Goal: Navigation & Orientation: Find specific page/section

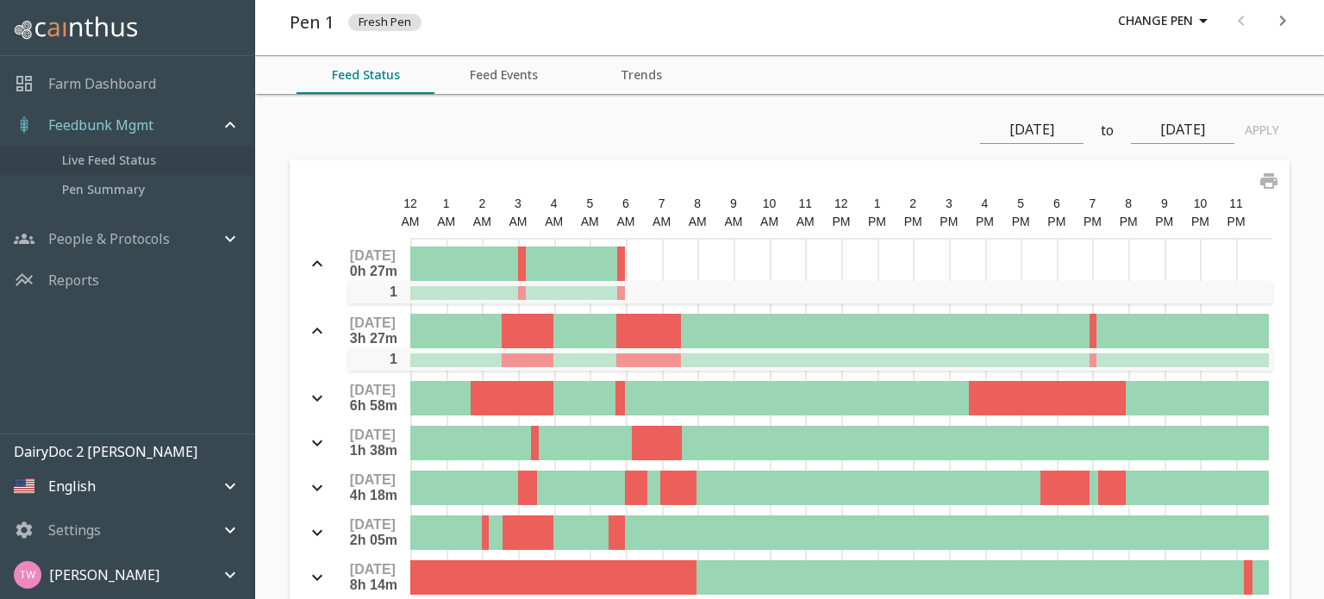
click at [109, 157] on span "Live Feed Status" at bounding box center [151, 160] width 178 height 19
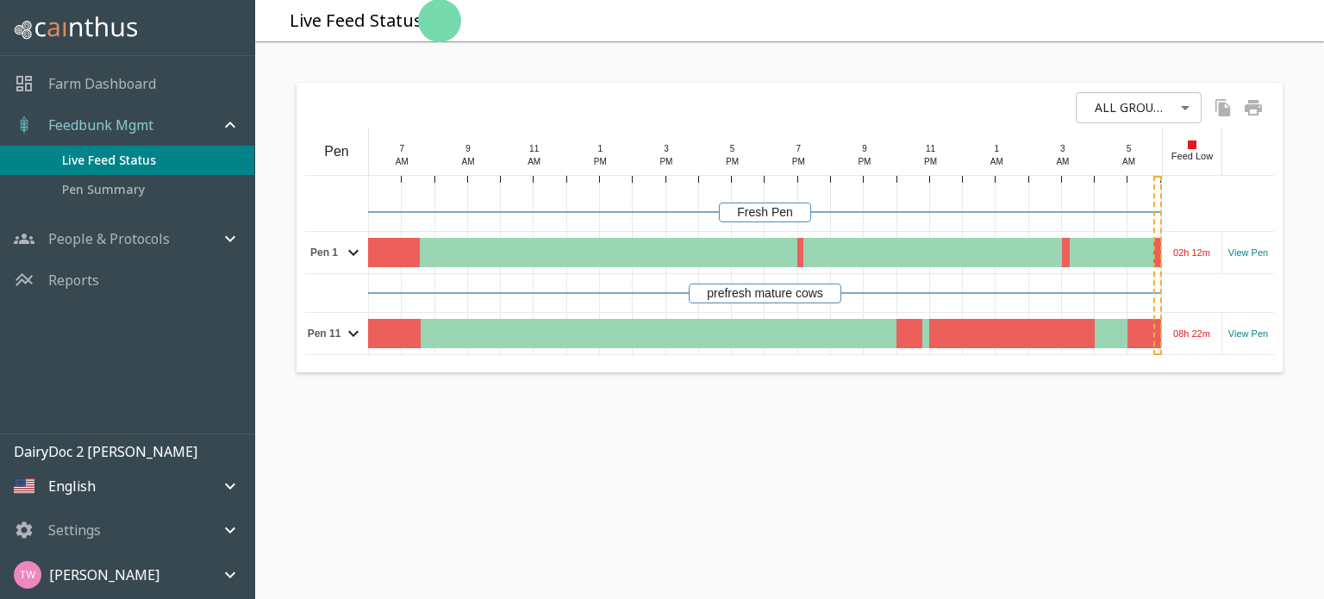
click at [234, 243] on icon "mailbox folders" at bounding box center [230, 238] width 21 height 21
click at [125, 272] on span "Feeding Operations" at bounding box center [151, 274] width 178 height 19
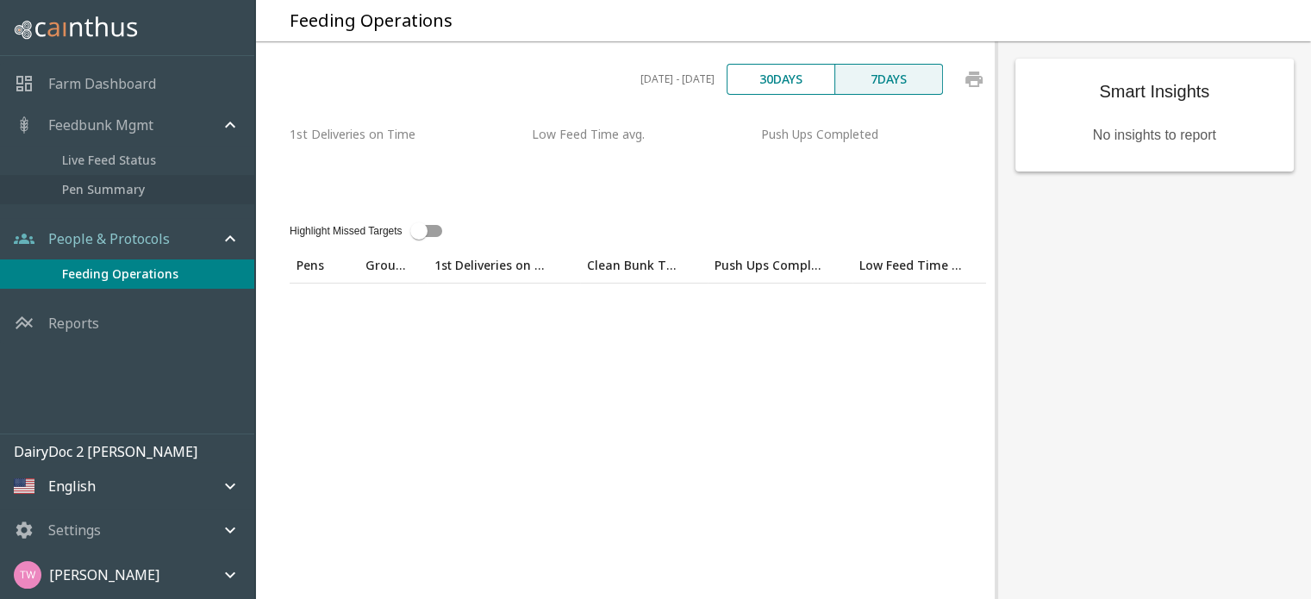
click at [98, 192] on span "Pen Summary" at bounding box center [151, 189] width 178 height 19
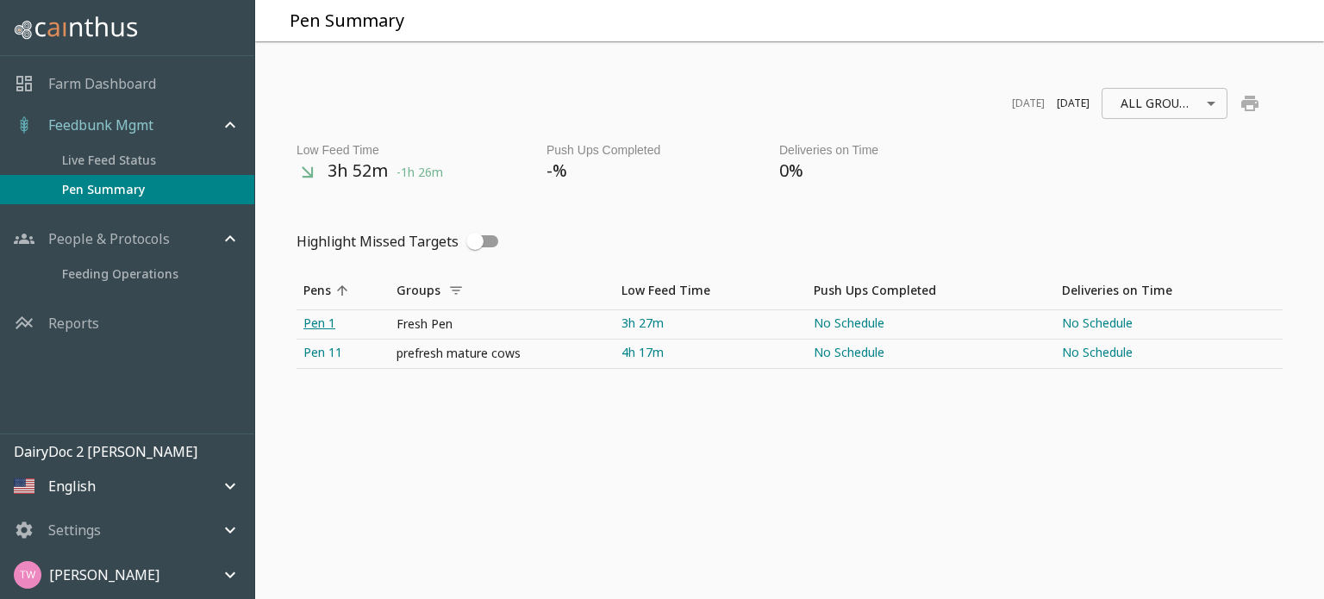
click at [320, 320] on link "Pen 1" at bounding box center [343, 324] width 93 height 28
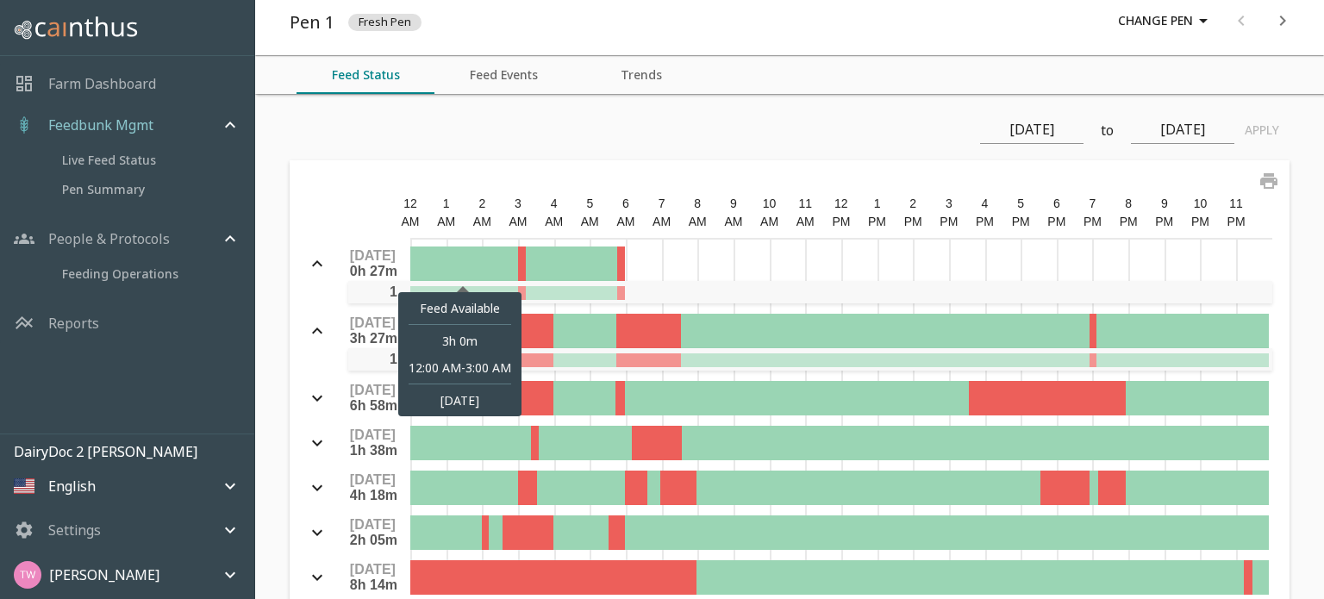
click at [500, 258] on div at bounding box center [464, 264] width 108 height 34
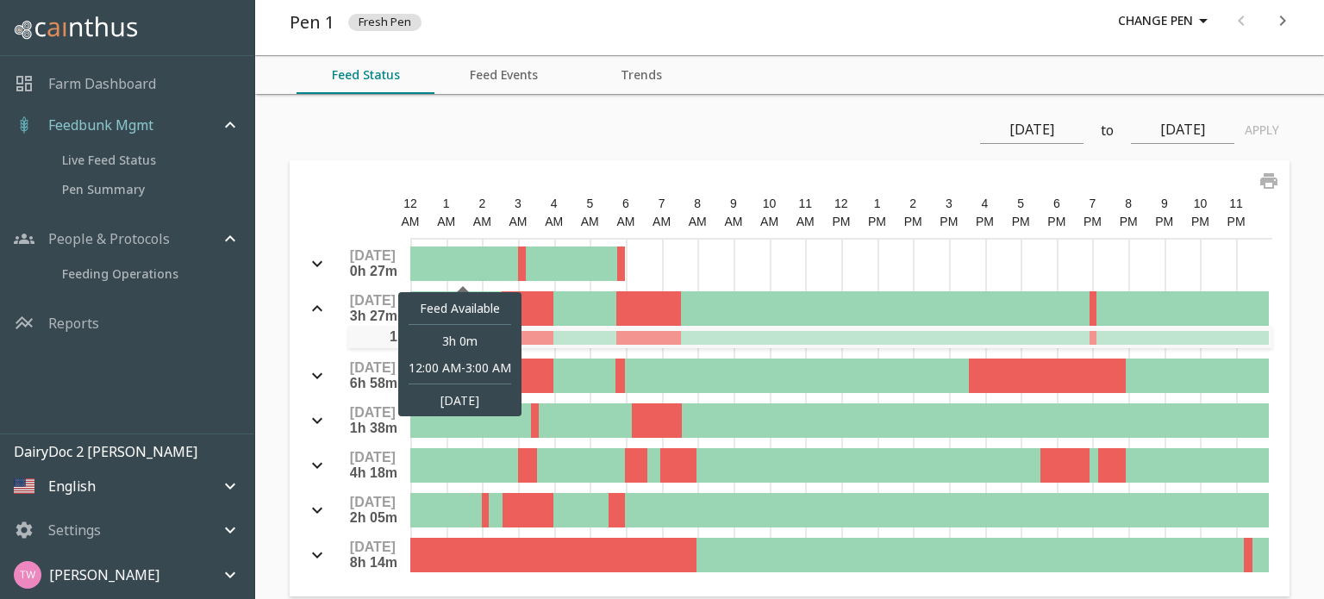
click at [500, 258] on div at bounding box center [464, 264] width 108 height 34
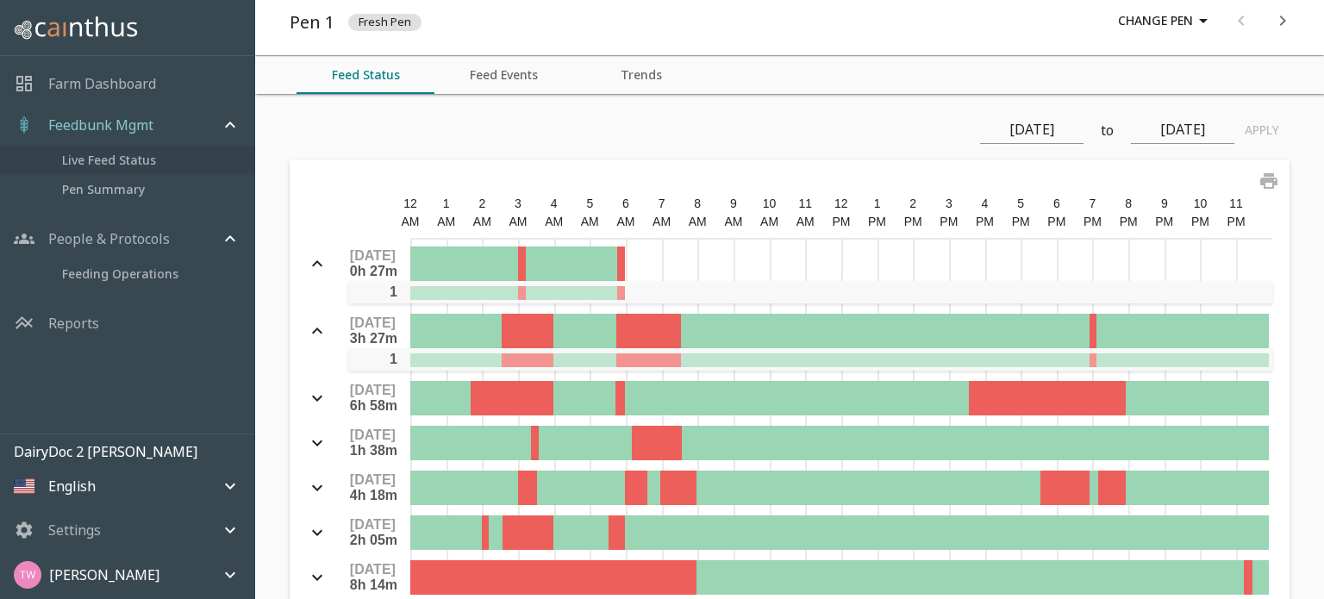
click at [144, 166] on span "Live Feed Status" at bounding box center [151, 160] width 178 height 19
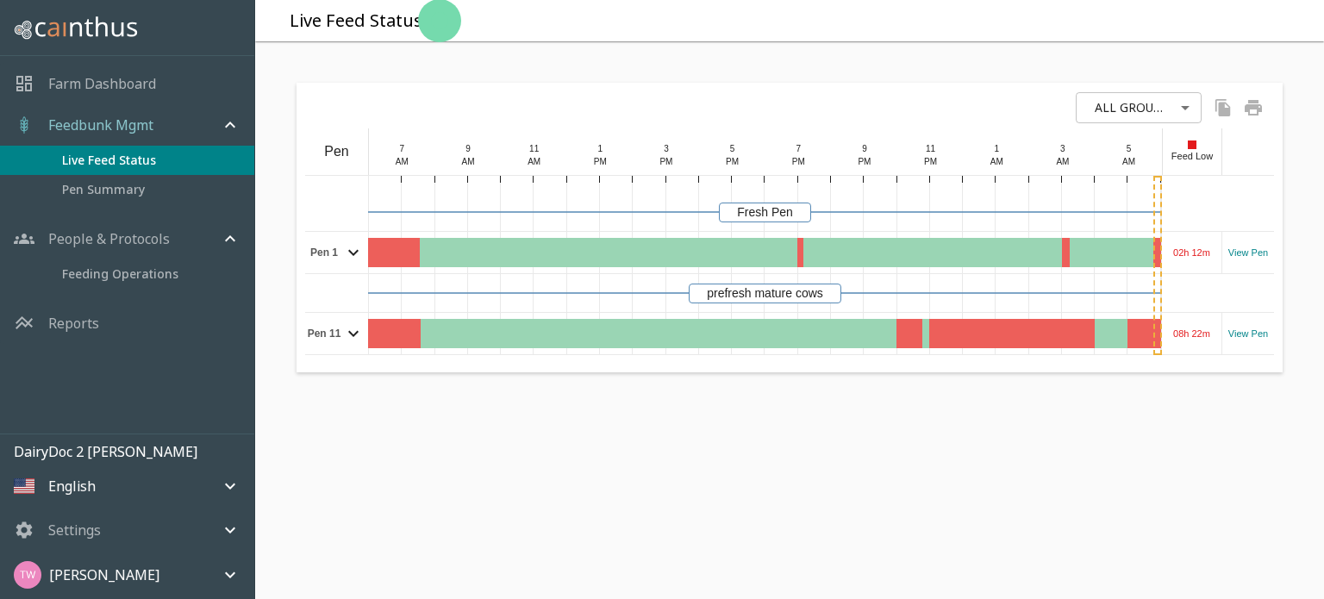
click at [60, 318] on p "Reports" at bounding box center [73, 323] width 51 height 21
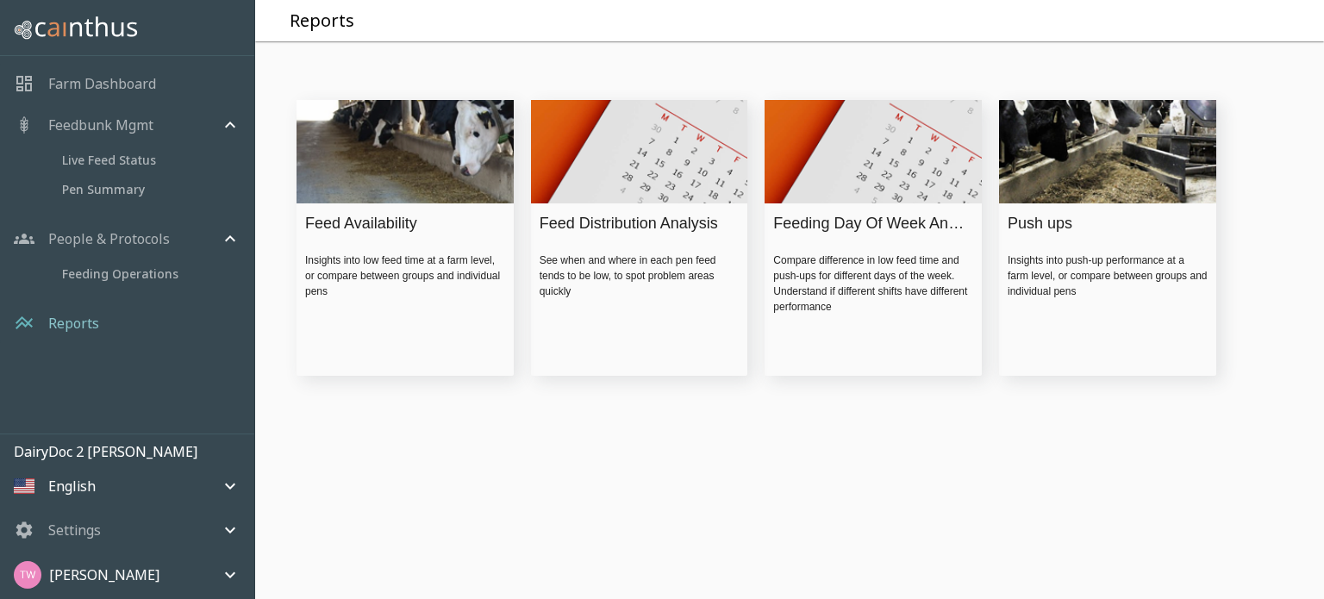
click at [1079, 199] on img at bounding box center [1107, 152] width 217 height 110
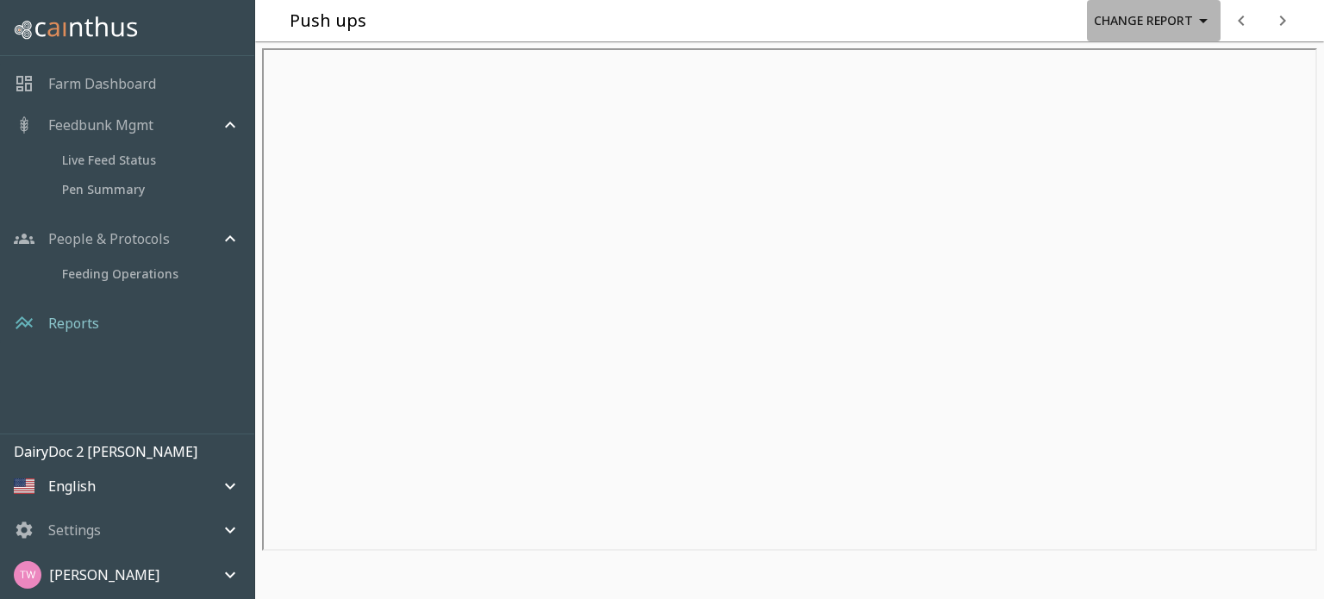
click at [1197, 22] on icon "button" at bounding box center [1203, 20] width 21 height 21
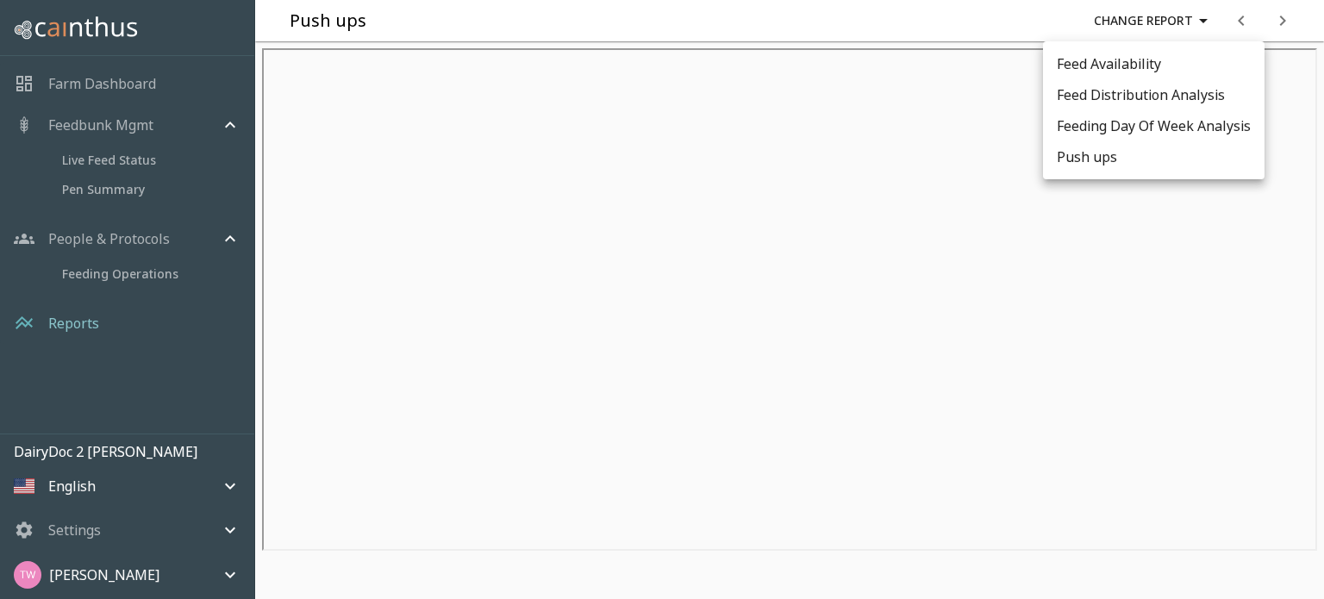
click at [115, 168] on div at bounding box center [662, 299] width 1324 height 599
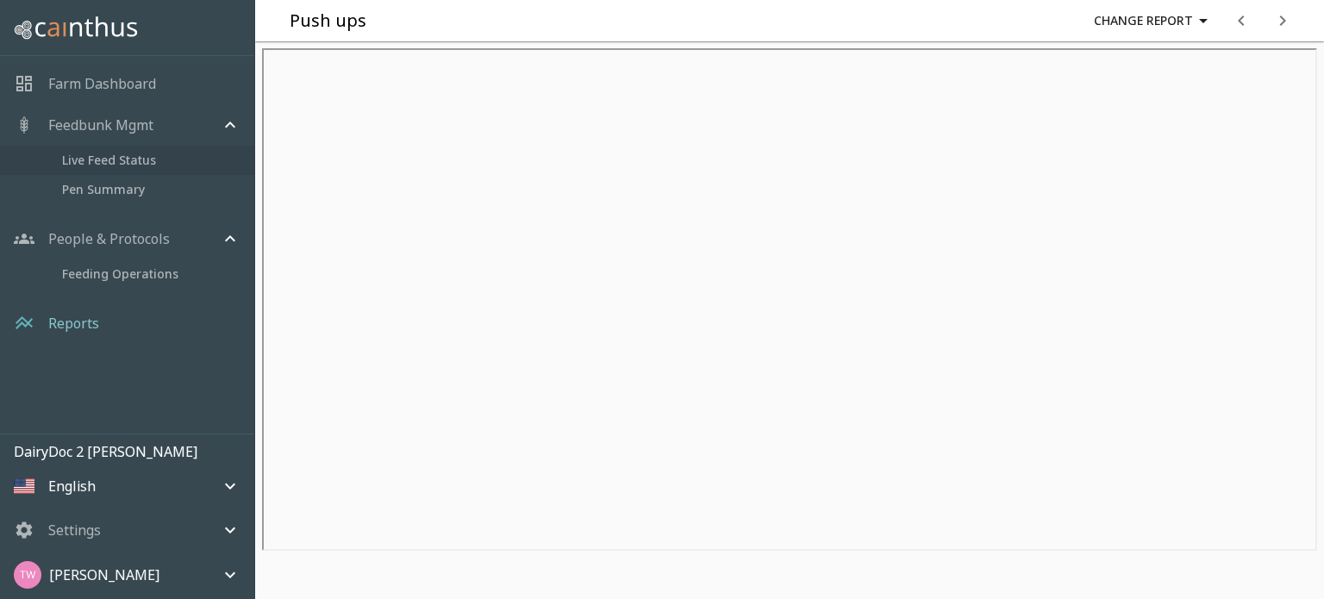
click at [66, 159] on span "Live Feed Status" at bounding box center [151, 160] width 178 height 19
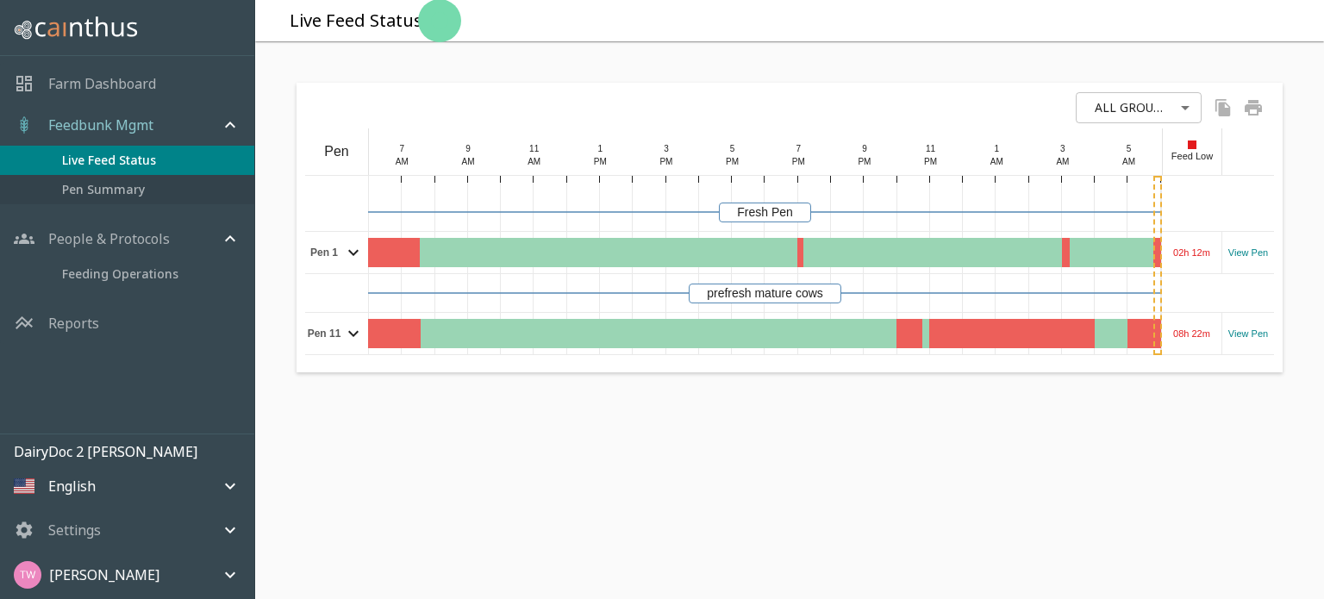
click at [83, 191] on span "Pen Summary" at bounding box center [151, 189] width 178 height 19
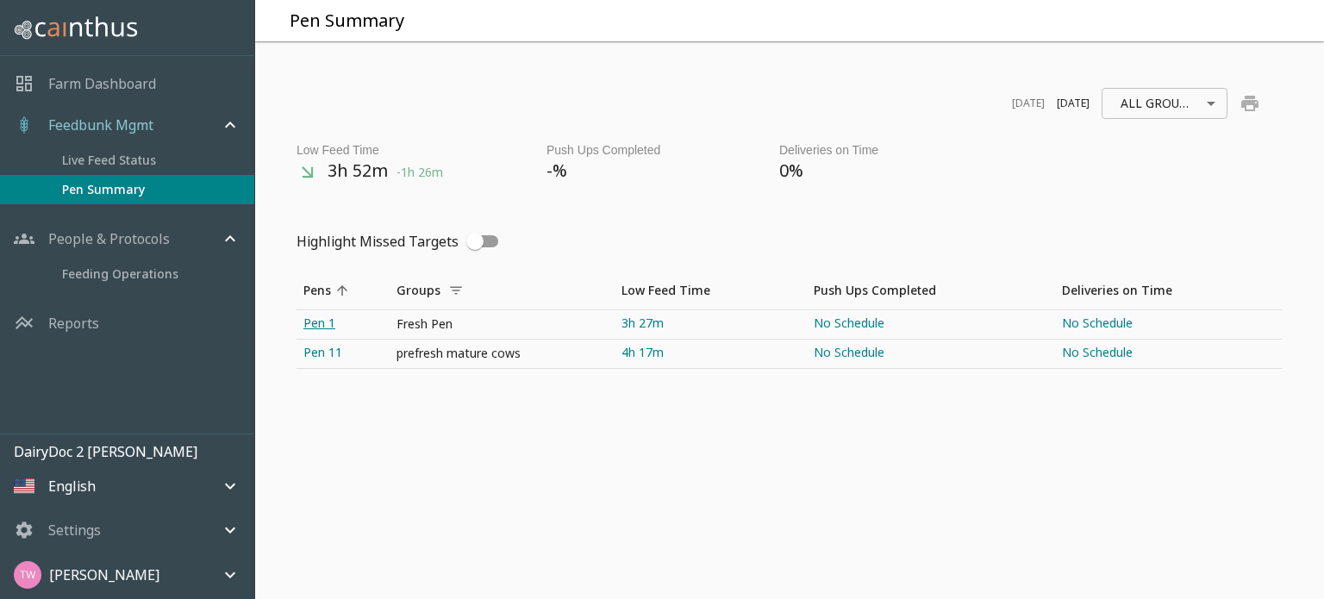
click at [332, 317] on link "Pen 1" at bounding box center [343, 324] width 93 height 28
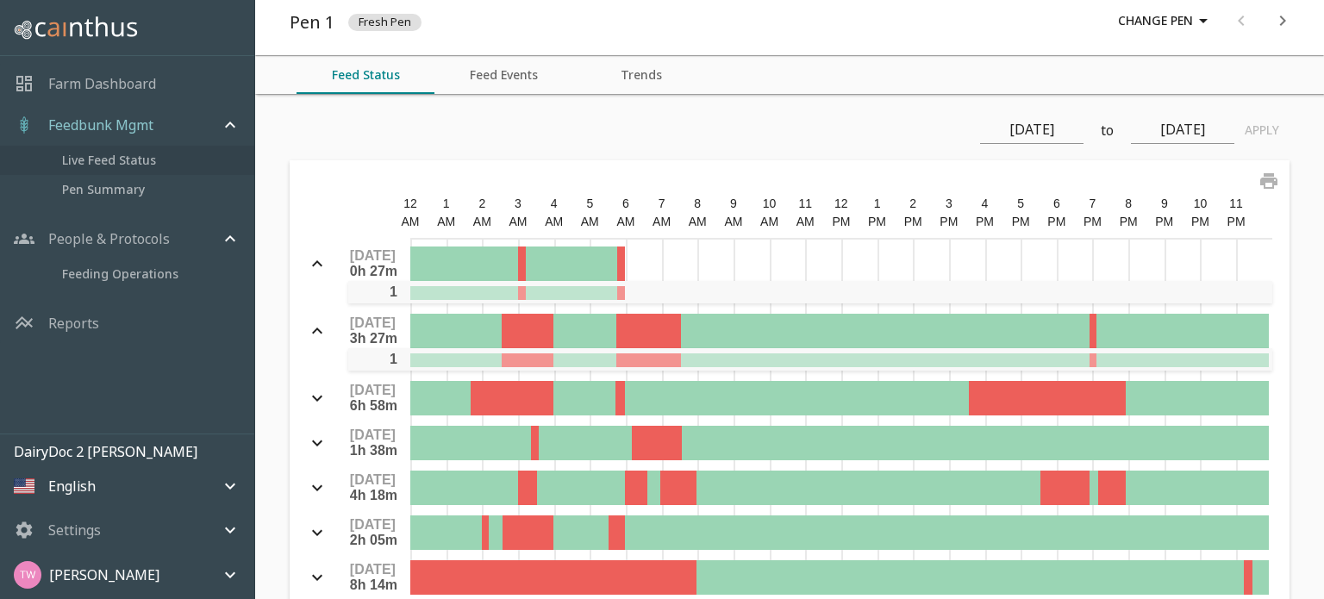
click at [113, 156] on span "Live Feed Status" at bounding box center [151, 160] width 178 height 19
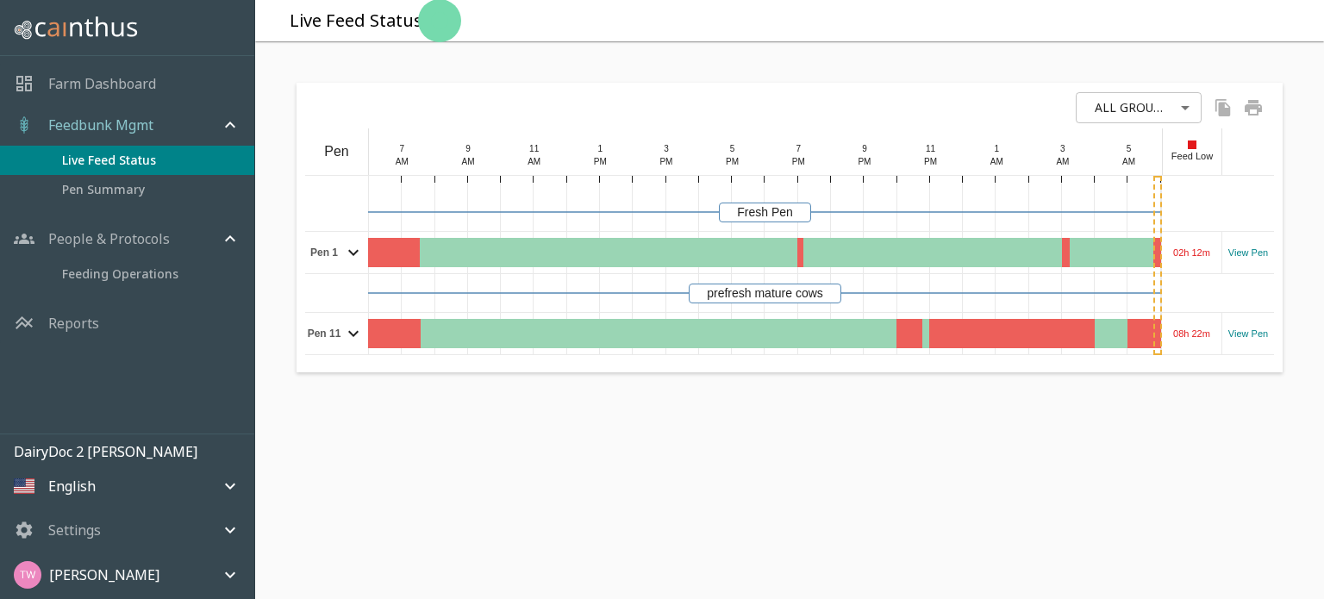
click at [106, 78] on p "Farm Dashboard" at bounding box center [102, 83] width 108 height 21
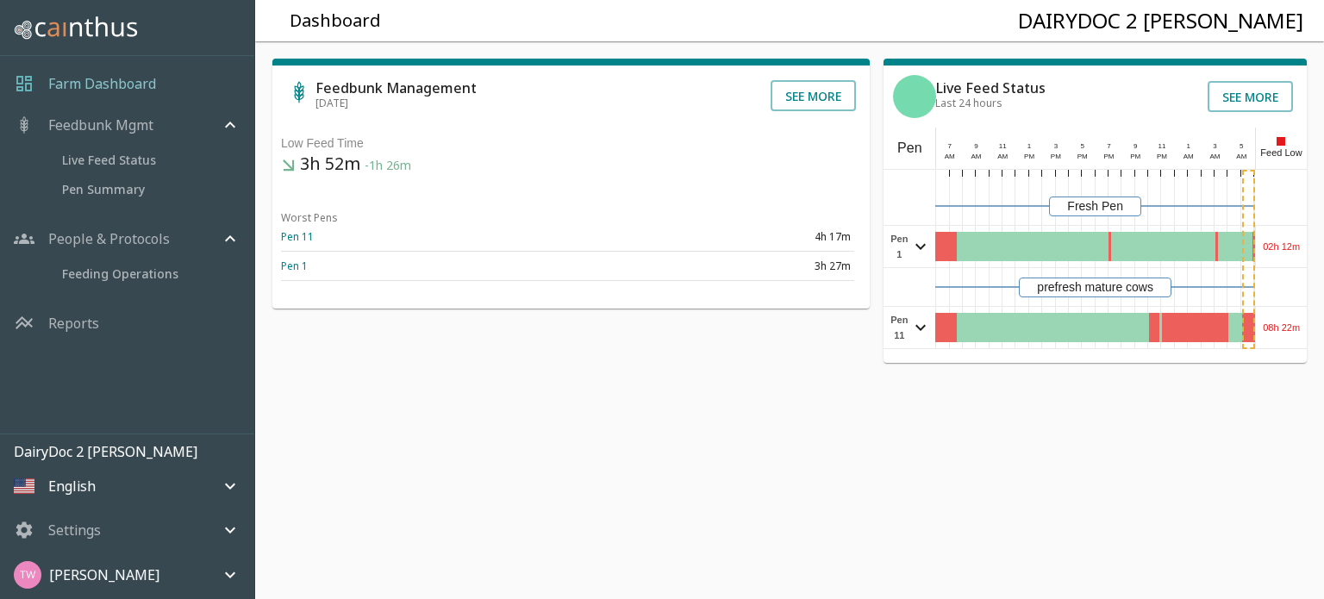
click at [160, 565] on div "[PERSON_NAME]" at bounding box center [117, 575] width 206 height 28
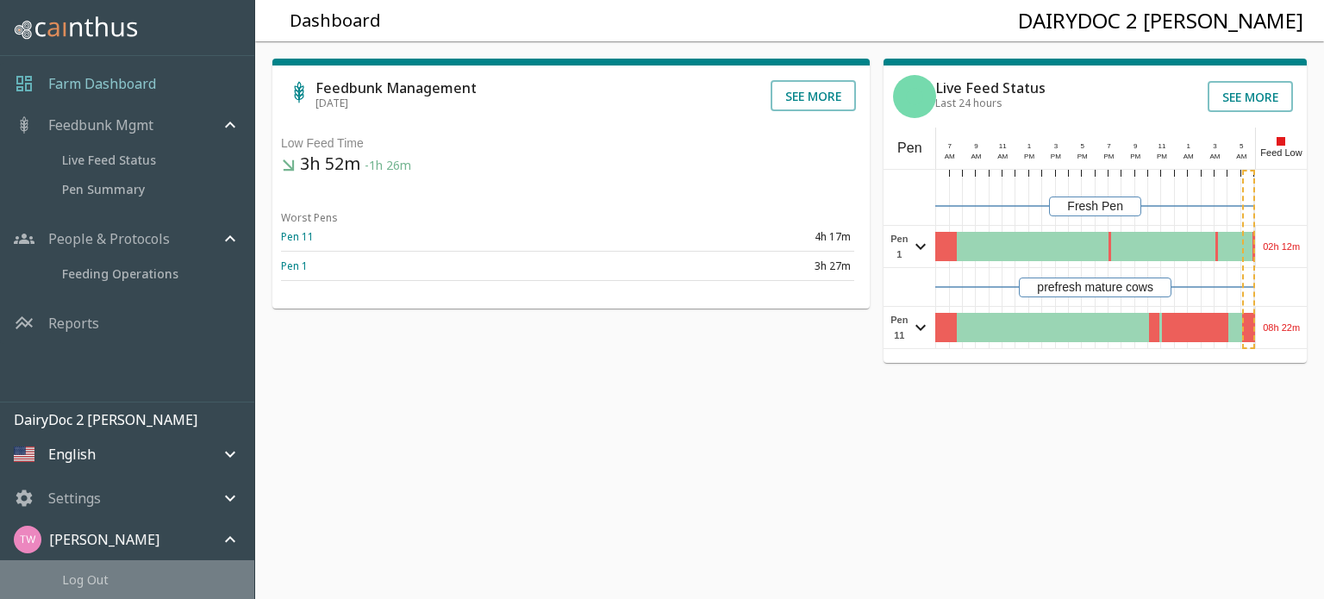
click at [108, 577] on span "Log Out" at bounding box center [151, 580] width 178 height 18
